Goal: Information Seeking & Learning: Compare options

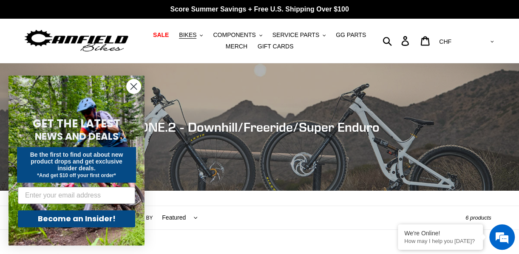
click at [136, 88] on circle "Close dialog" at bounding box center [134, 87] width 14 height 14
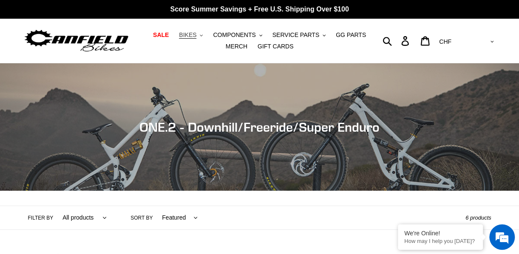
click at [192, 33] on button "BIKES .cls-1{fill:#231f20}" at bounding box center [191, 34] width 32 height 11
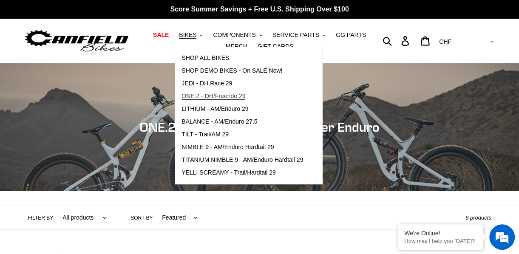
click at [223, 94] on span "ONE.2 - DH/Freeride 29" at bounding box center [214, 96] width 64 height 7
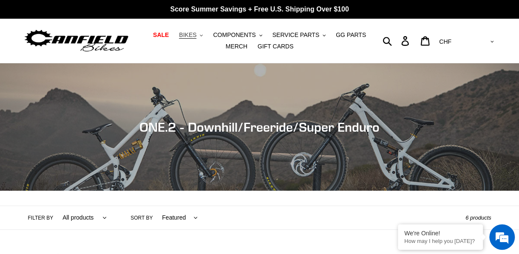
click at [189, 37] on button "BIKES .cls-1{fill:#231f20}" at bounding box center [191, 34] width 32 height 11
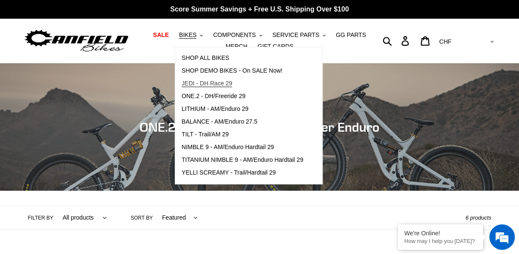
click at [210, 83] on span "JEDI - DH Race 29" at bounding box center [207, 83] width 51 height 7
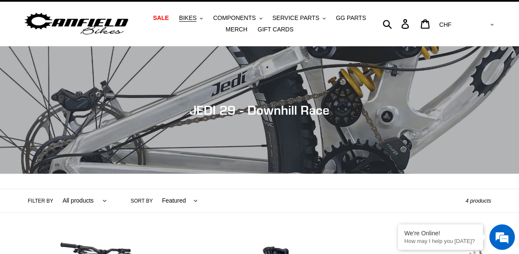
scroll to position [15, 0]
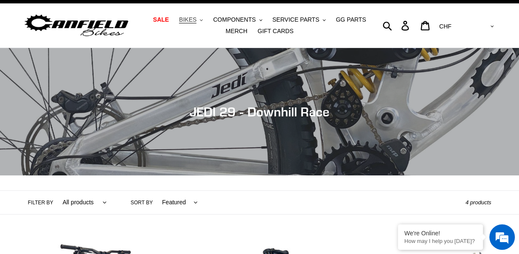
click at [186, 19] on span "BIKES" at bounding box center [187, 19] width 17 height 7
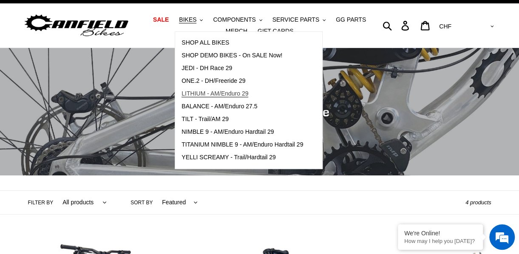
click at [235, 99] on link "LITHIUM - AM/Enduro 29" at bounding box center [242, 94] width 134 height 13
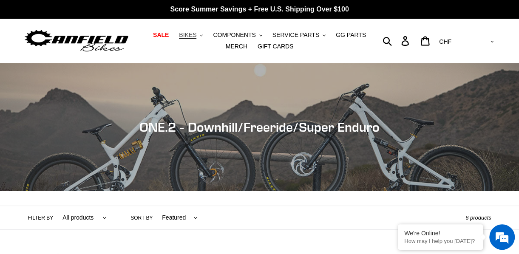
click at [179, 35] on span "BIKES" at bounding box center [187, 34] width 17 height 7
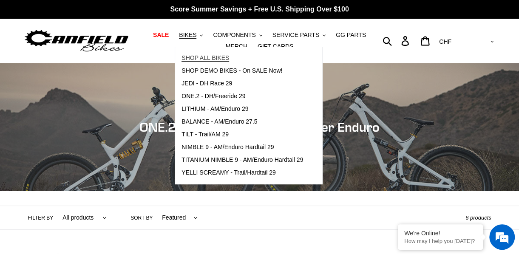
click at [223, 60] on link "SHOP ALL BIKES" at bounding box center [242, 58] width 134 height 13
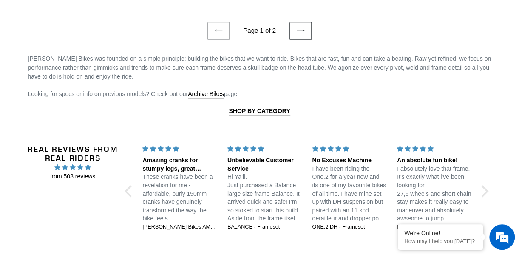
scroll to position [1802, 0]
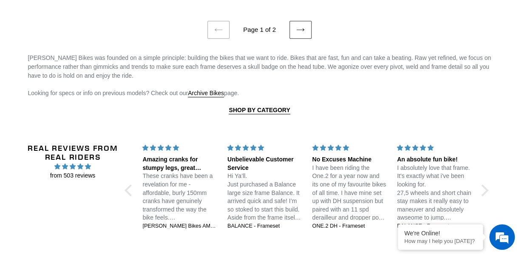
click at [304, 28] on icon at bounding box center [301, 30] width 9 height 9
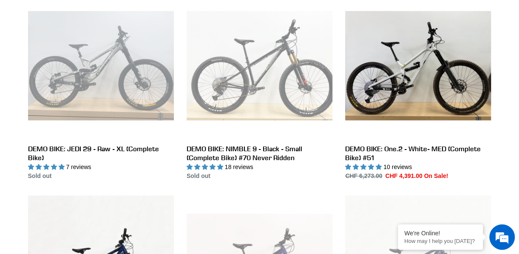
scroll to position [260, 0]
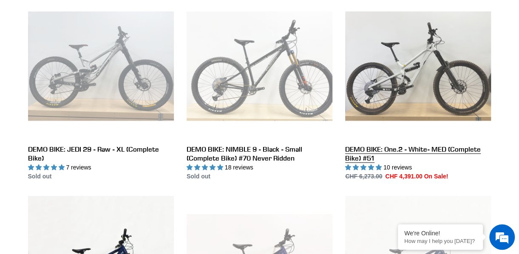
click at [405, 90] on link "DEMO BIKE: One.2 - White- MED (Complete Bike) #51" at bounding box center [418, 87] width 146 height 188
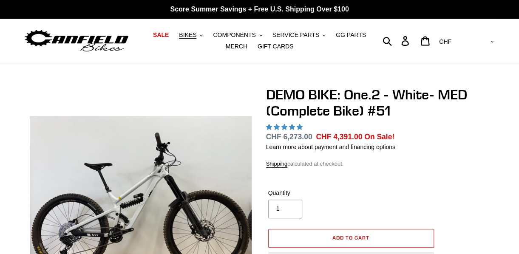
select select "highest-rating"
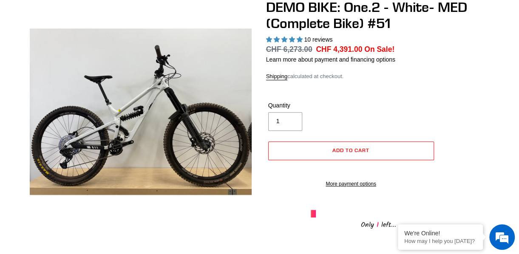
scroll to position [87, 0]
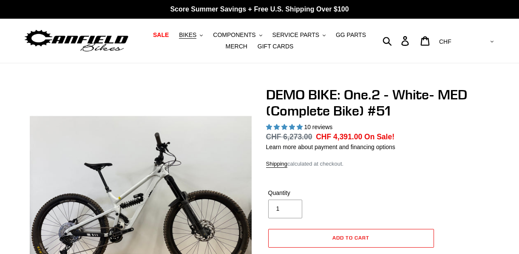
select select "highest-rating"
